Goal: Complete application form

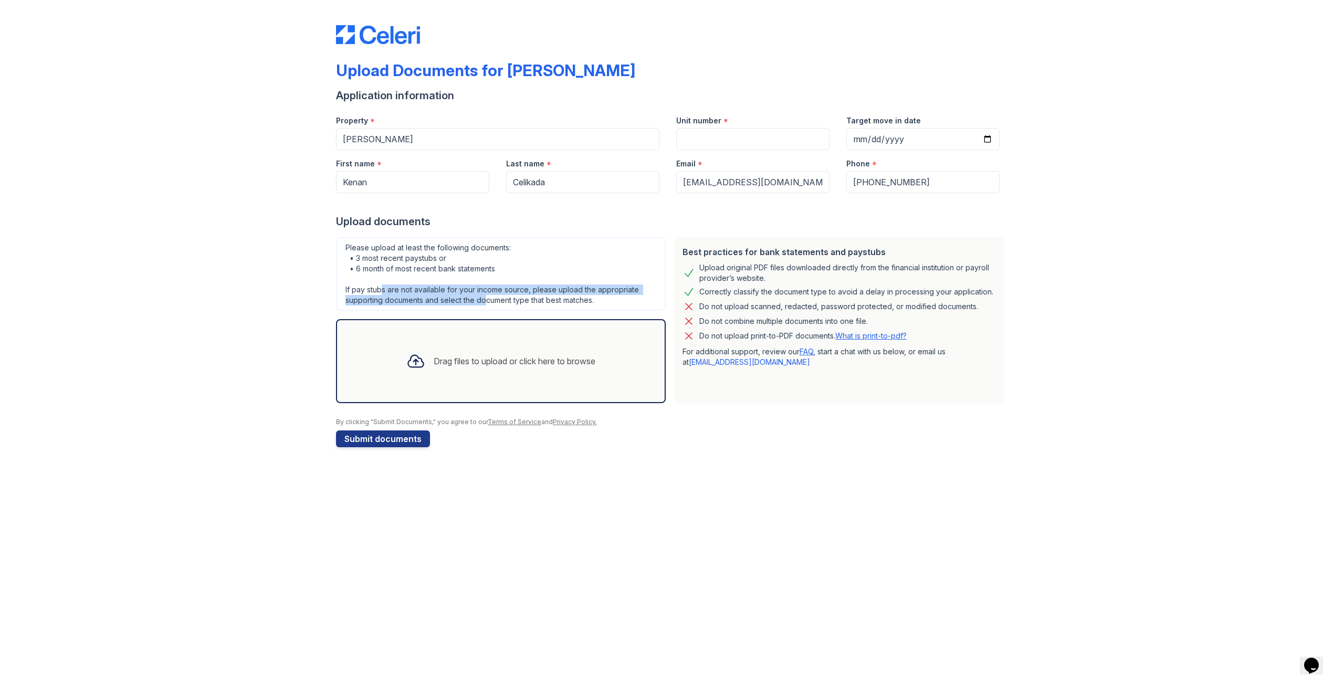
drag, startPoint x: 381, startPoint y: 292, endPoint x: 484, endPoint y: 311, distance: 104.7
click at [484, 311] on div "Please upload at least the following documents: • 3 most recent paystubs or • 6…" at bounding box center [501, 320] width 338 height 174
click at [510, 307] on div "Please upload at least the following documents: • 3 most recent paystubs or • 6…" at bounding box center [501, 273] width 330 height 73
drag, startPoint x: 789, startPoint y: 339, endPoint x: 809, endPoint y: 339, distance: 19.4
click at [809, 339] on p "Do not upload print-to-PDF documents. What is print-to-pdf?" at bounding box center [802, 336] width 207 height 10
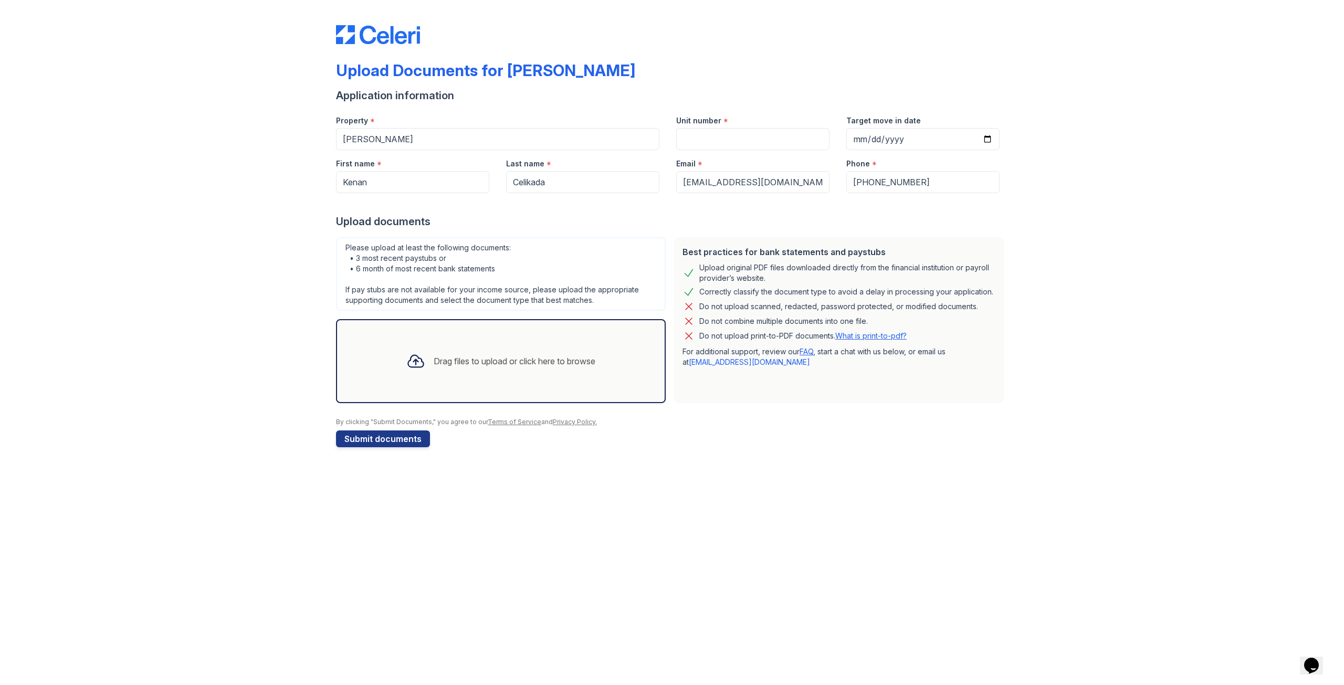
click at [928, 331] on div "Do not upload print-to-PDF documents. What is print-to-pdf?" at bounding box center [838, 336] width 313 height 13
drag, startPoint x: 784, startPoint y: 270, endPoint x: 835, endPoint y: 276, distance: 51.2
click at [835, 276] on div "Upload original PDF files downloaded directly from the financial institution or…" at bounding box center [847, 272] width 296 height 21
click at [823, 283] on div "Best practices for bank statements and paystubs Upload original PDF files downl…" at bounding box center [839, 320] width 330 height 166
drag, startPoint x: 356, startPoint y: 245, endPoint x: 511, endPoint y: 250, distance: 154.9
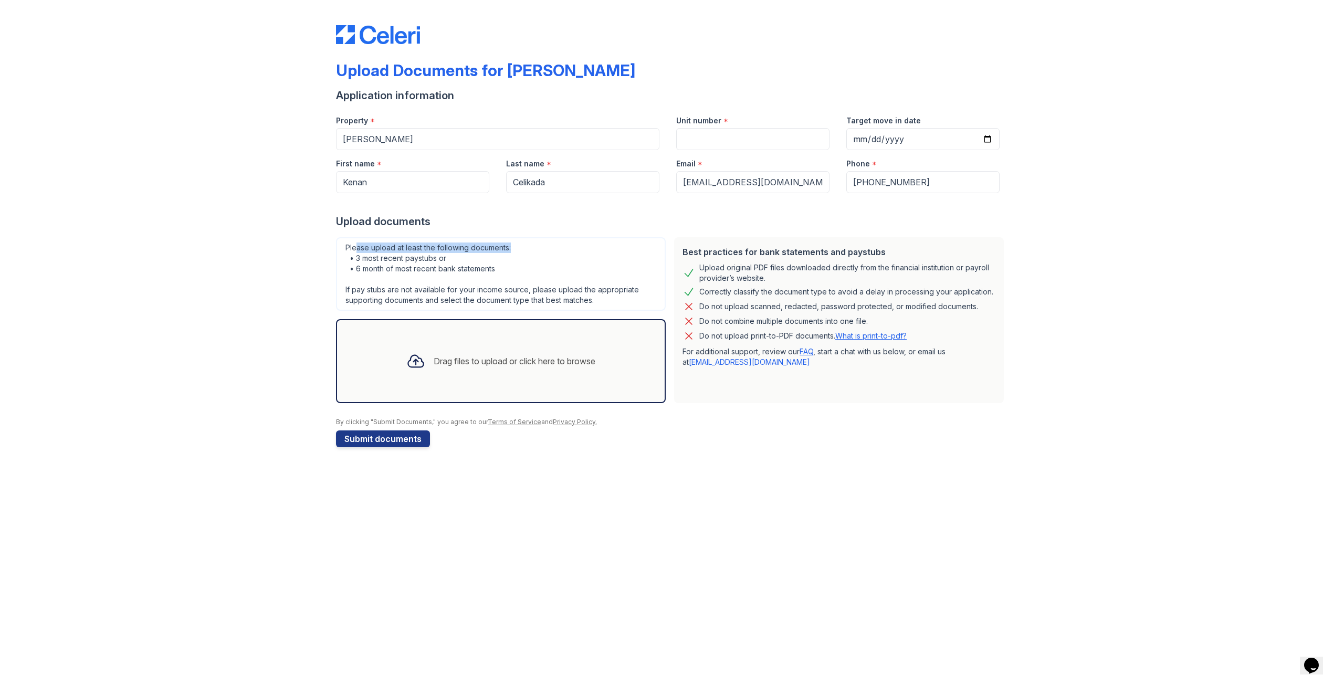
click at [511, 250] on div "Please upload at least the following documents: • 3 most recent paystubs or • 6…" at bounding box center [501, 273] width 330 height 73
click at [386, 269] on div "Please upload at least the following documents: • 3 most recent paystubs or • 6…" at bounding box center [501, 273] width 330 height 73
drag, startPoint x: 360, startPoint y: 261, endPoint x: 444, endPoint y: 260, distance: 84.0
click at [443, 261] on div "Please upload at least the following documents: • 3 most recent paystubs or • 6…" at bounding box center [501, 273] width 330 height 73
click at [444, 260] on div "Please upload at least the following documents: • 3 most recent paystubs or • 6…" at bounding box center [501, 273] width 330 height 73
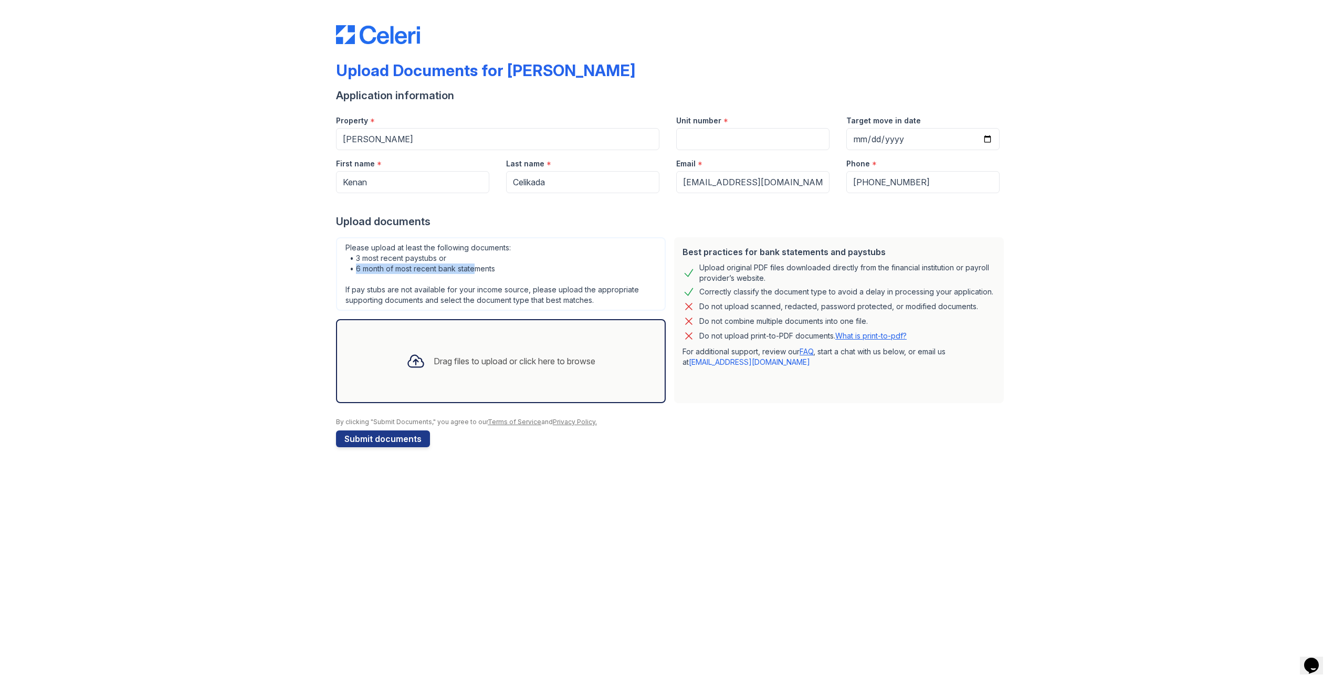
drag, startPoint x: 368, startPoint y: 270, endPoint x: 478, endPoint y: 265, distance: 109.3
click at [478, 265] on div "Please upload at least the following documents: • 3 most recent paystubs or • 6…" at bounding box center [501, 273] width 330 height 73
click at [496, 268] on div "Please upload at least the following documents: • 3 most recent paystubs or • 6…" at bounding box center [501, 273] width 330 height 73
drag, startPoint x: 488, startPoint y: 268, endPoint x: 365, endPoint y: 259, distance: 123.2
click at [365, 259] on div "Please upload at least the following documents: • 3 most recent paystubs or • 6…" at bounding box center [501, 273] width 330 height 73
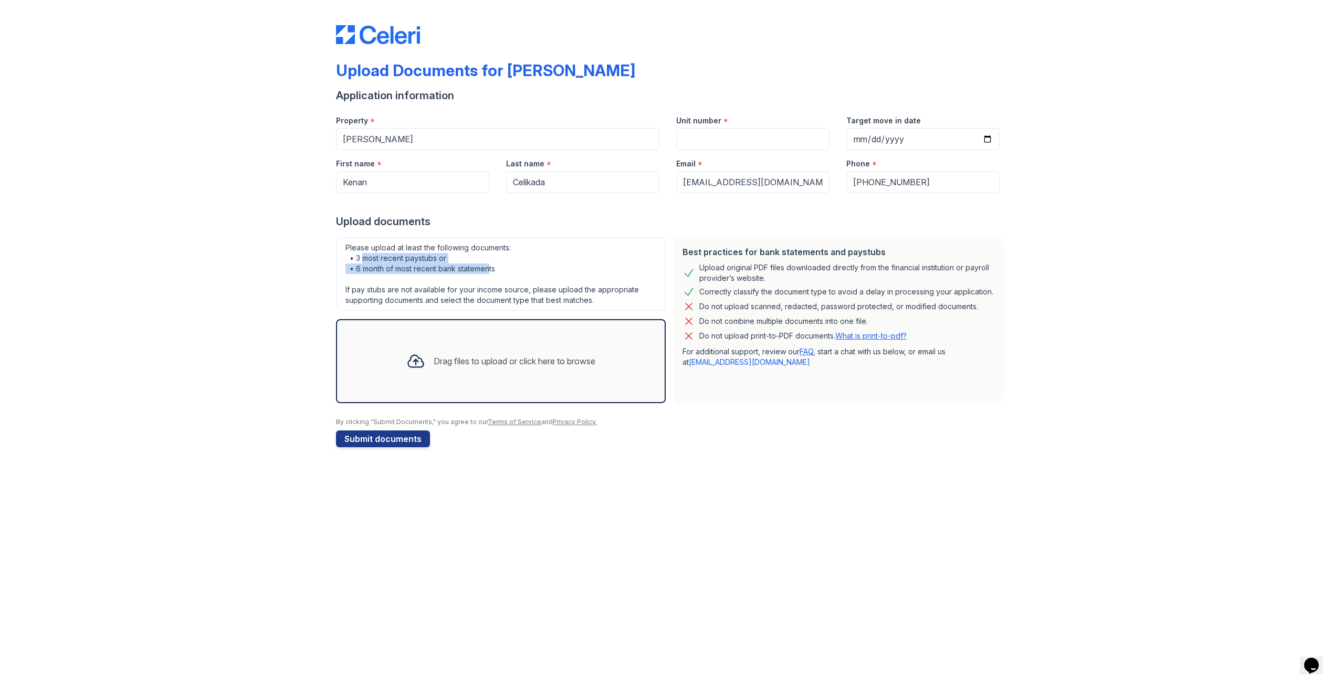
click at [359, 272] on div "Please upload at least the following documents: • 3 most recent paystubs or • 6…" at bounding box center [501, 273] width 330 height 73
click at [725, 142] on input "Unit number" at bounding box center [752, 139] width 153 height 22
type input "2307"
drag, startPoint x: 641, startPoint y: 486, endPoint x: 636, endPoint y: 479, distance: 9.0
click at [639, 482] on div "Upload Documents for [PERSON_NAME] Application information Property * [PERSON_N…" at bounding box center [672, 342] width 1344 height 685
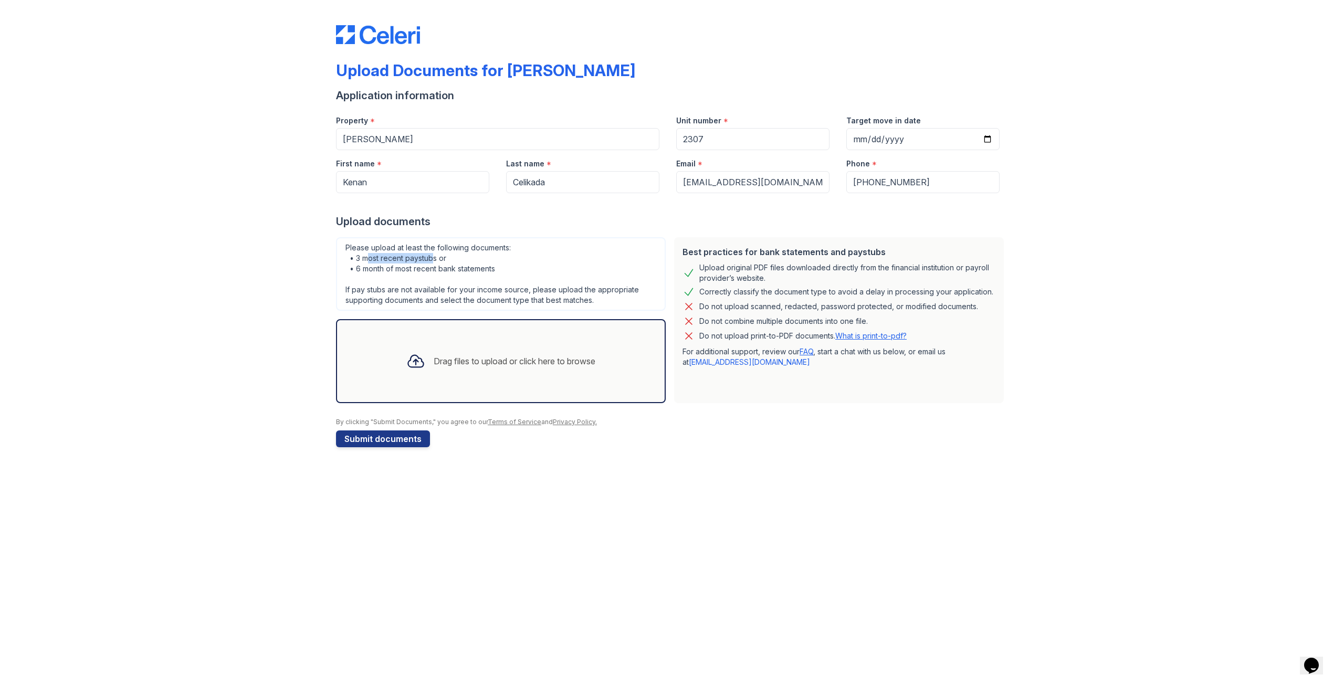
drag, startPoint x: 367, startPoint y: 255, endPoint x: 442, endPoint y: 256, distance: 75.6
click at [440, 256] on div "Please upload at least the following documents: • 3 most recent paystubs or • 6…" at bounding box center [501, 273] width 330 height 73
click at [442, 256] on div "Please upload at least the following documents: • 3 most recent paystubs or • 6…" at bounding box center [501, 273] width 330 height 73
drag, startPoint x: 501, startPoint y: 269, endPoint x: 339, endPoint y: 243, distance: 164.2
click at [339, 243] on div "Please upload at least the following documents: • 3 most recent paystubs or • 6…" at bounding box center [501, 273] width 330 height 73
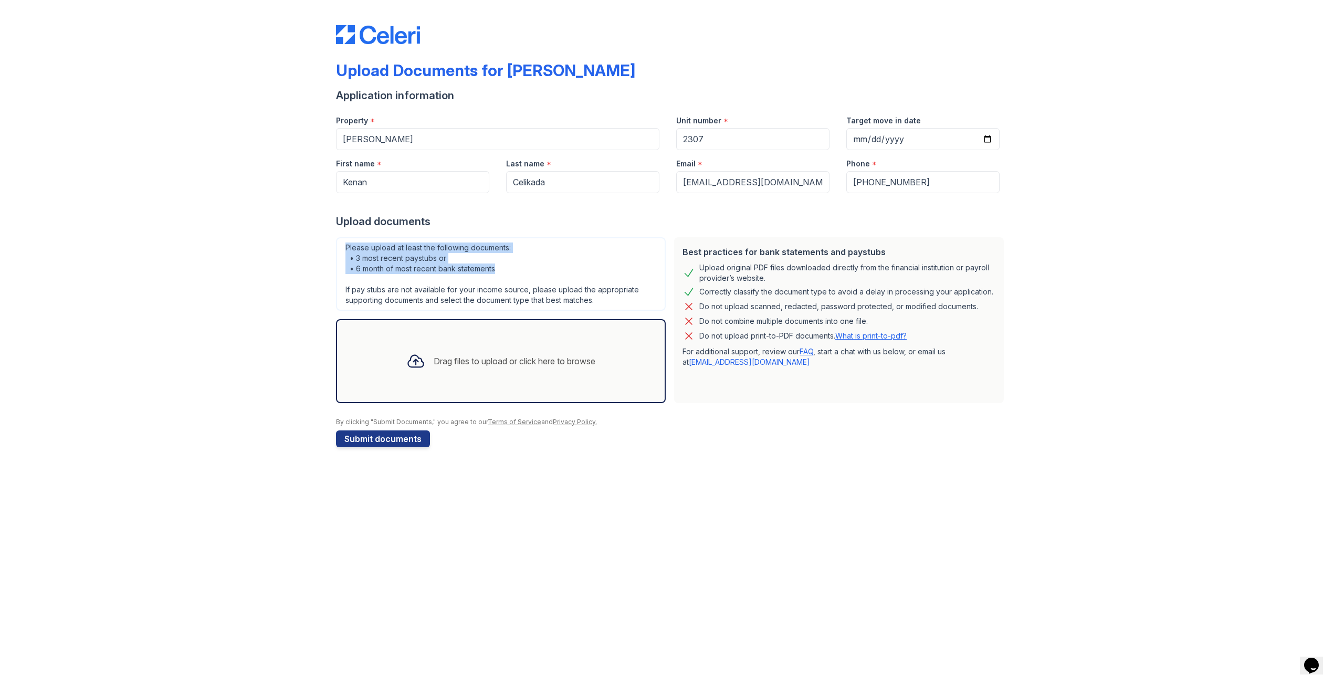
click at [362, 250] on div "Please upload at least the following documents: • 3 most recent paystubs or • 6…" at bounding box center [501, 273] width 330 height 73
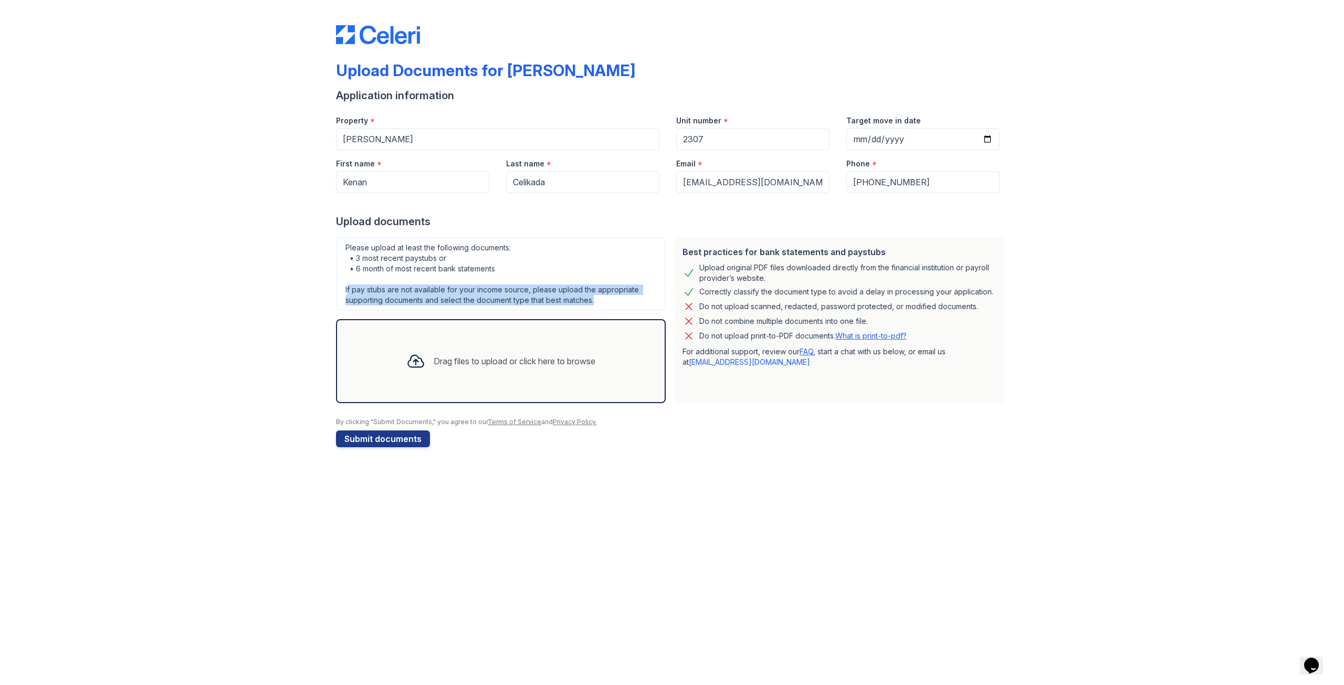
drag, startPoint x: 351, startPoint y: 291, endPoint x: 606, endPoint y: 300, distance: 255.2
click at [605, 303] on div "Please upload at least the following documents: • 3 most recent paystubs or • 6…" at bounding box center [501, 273] width 330 height 73
click at [606, 299] on div "Please upload at least the following documents: • 3 most recent paystubs or • 6…" at bounding box center [501, 273] width 330 height 73
drag, startPoint x: 601, startPoint y: 299, endPoint x: 342, endPoint y: 249, distance: 263.4
click at [342, 249] on div "Please upload at least the following documents: • 3 most recent paystubs or • 6…" at bounding box center [501, 273] width 330 height 73
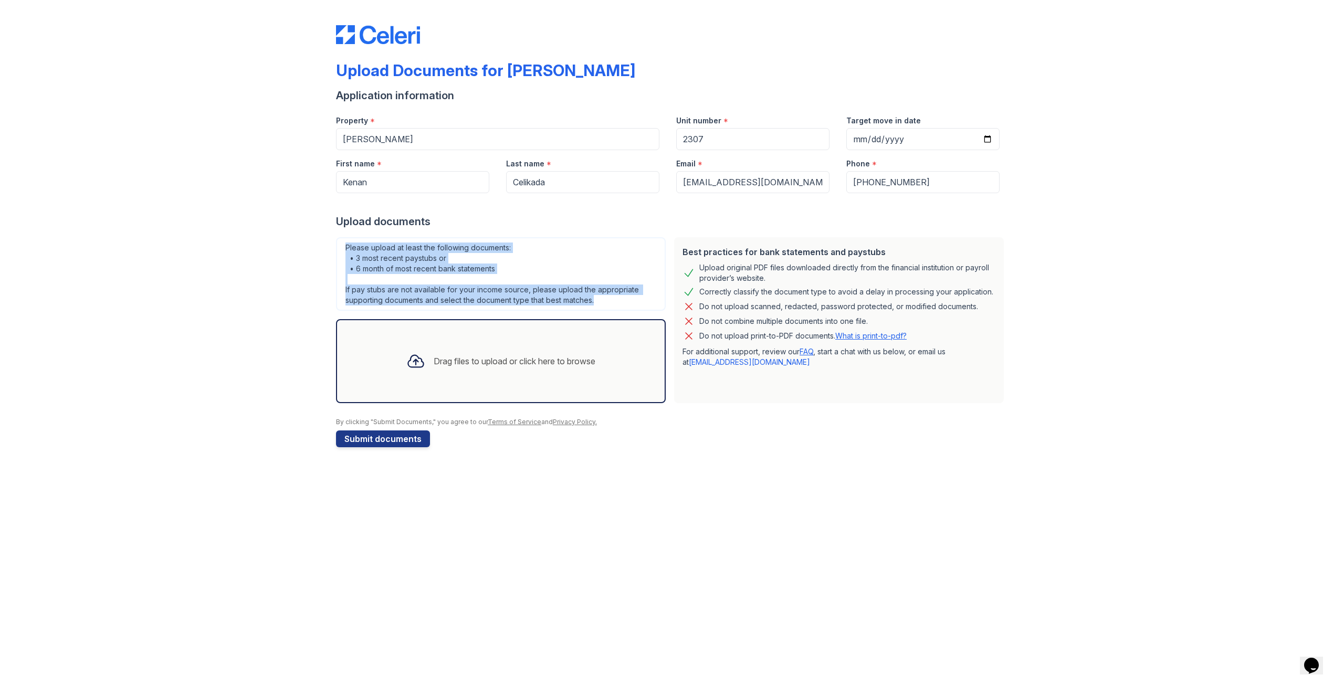
click at [342, 249] on div "Please upload at least the following documents: • 3 most recent paystubs or • 6…" at bounding box center [501, 273] width 330 height 73
drag, startPoint x: 342, startPoint y: 246, endPoint x: 598, endPoint y: 307, distance: 263.2
click at [598, 307] on div "Please upload at least the following documents: • 3 most recent paystubs or • 6…" at bounding box center [501, 273] width 330 height 73
click at [599, 307] on div "Please upload at least the following documents: • 3 most recent paystubs or • 6…" at bounding box center [501, 273] width 330 height 73
drag, startPoint x: 601, startPoint y: 303, endPoint x: 372, endPoint y: 276, distance: 231.5
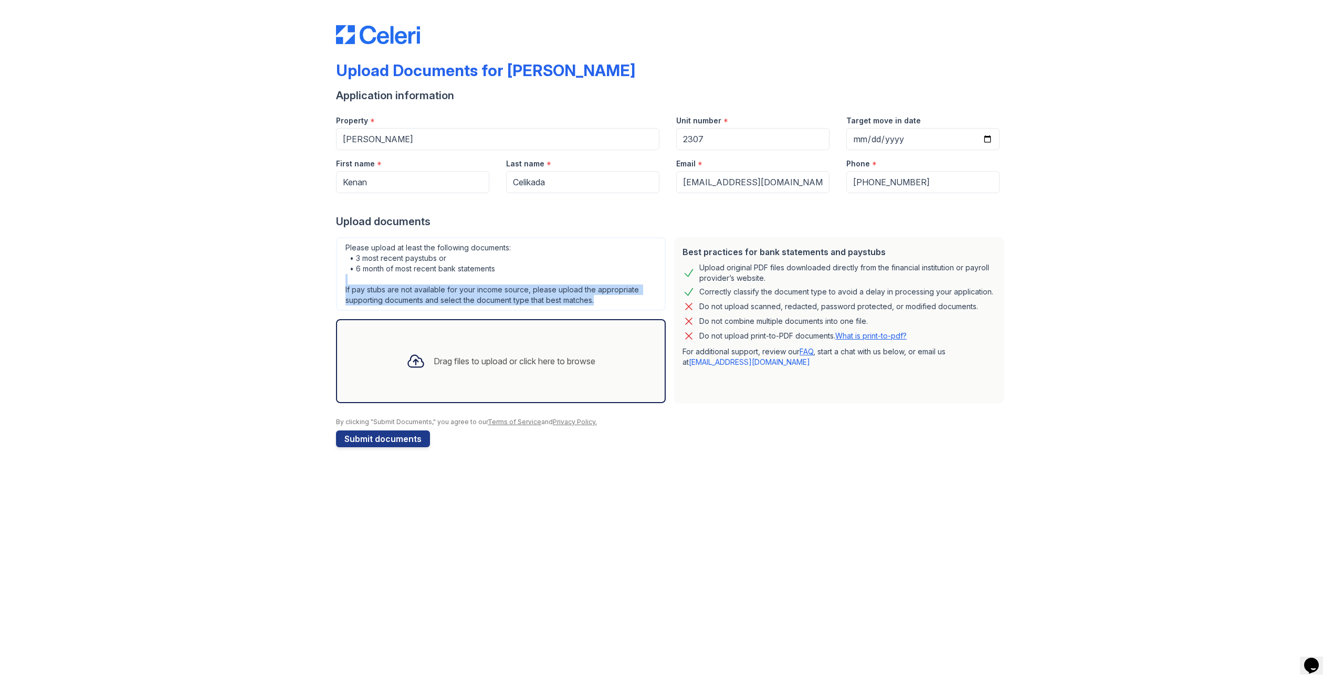
click at [372, 276] on div "Please upload at least the following documents: • 3 most recent paystubs or • 6…" at bounding box center [501, 273] width 330 height 73
click at [366, 245] on div "Please upload at least the following documents: • 3 most recent paystubs or • 6…" at bounding box center [501, 273] width 330 height 73
click at [894, 131] on input "Target move in date" at bounding box center [922, 139] width 153 height 22
click at [988, 140] on input "Target move in date" at bounding box center [922, 139] width 153 height 22
type input "[DATE]"
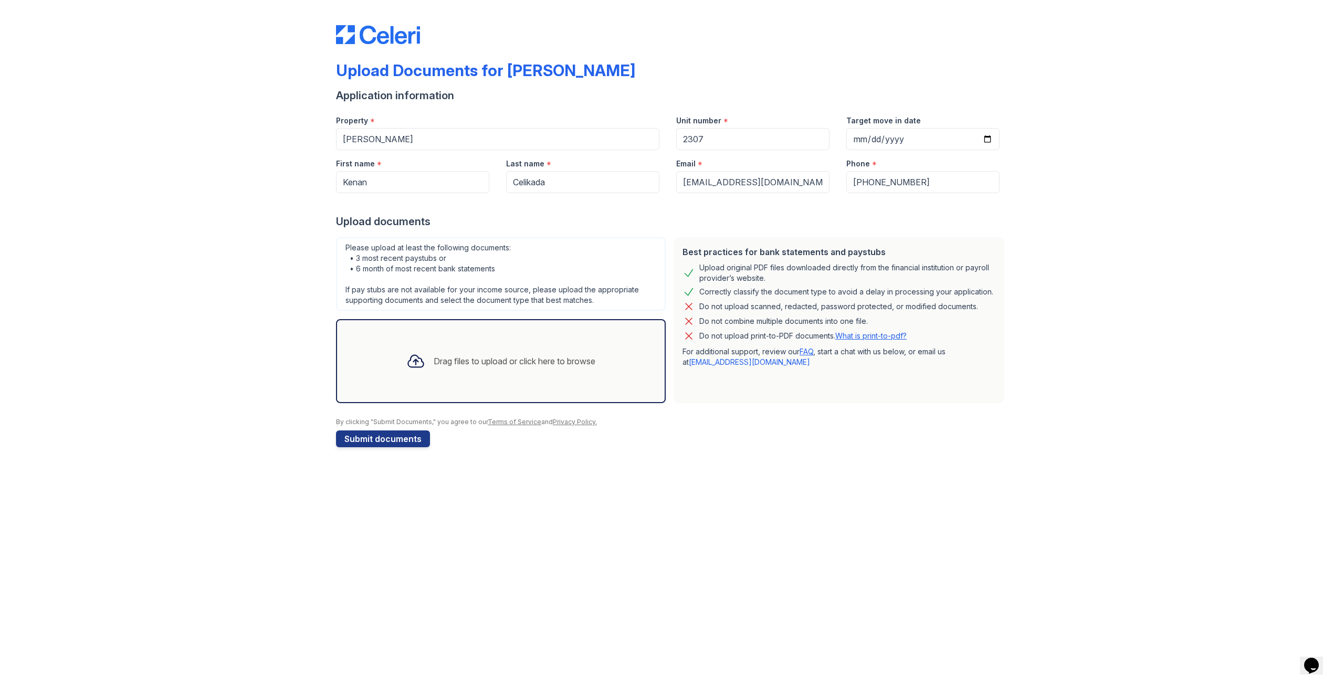
click at [436, 344] on div "Drag files to upload or click here to browse" at bounding box center [501, 361] width 206 height 36
